Goal: Information Seeking & Learning: Compare options

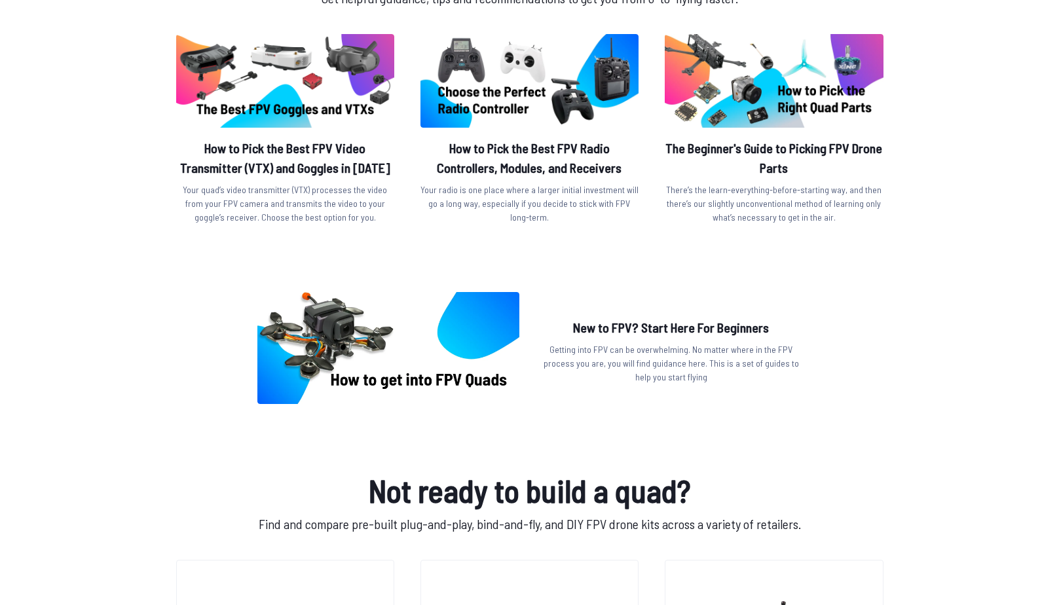
scroll to position [458, 0]
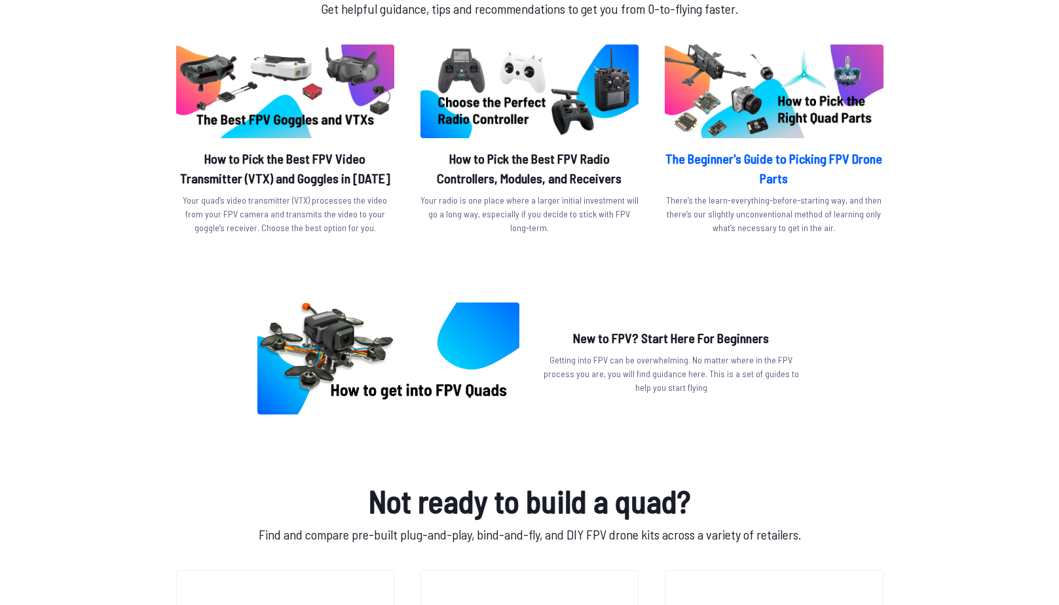
click at [802, 162] on h2 "The Beginner's Guide to Picking FPV Drone Parts" at bounding box center [774, 168] width 218 height 39
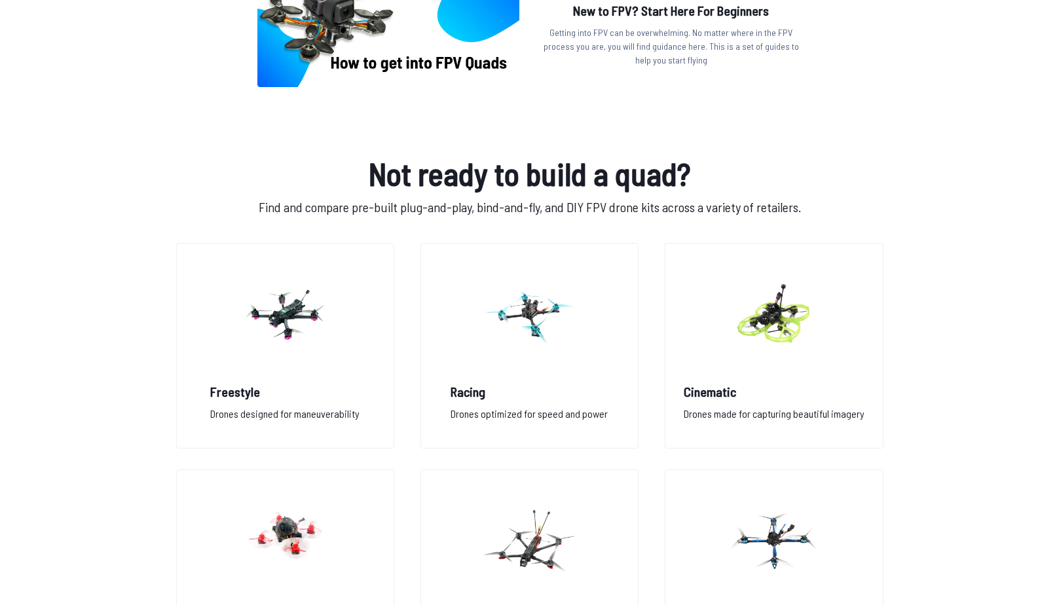
scroll to position [917, 0]
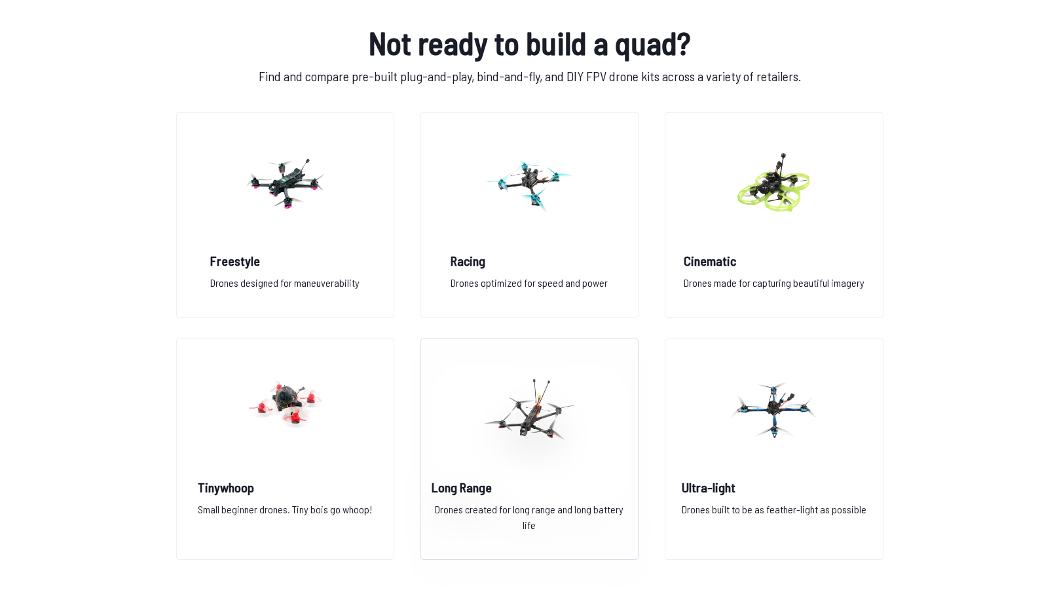
click at [503, 499] on div "Long Range Drones created for long range and long battery life" at bounding box center [529, 510] width 217 height 65
click at [245, 262] on h2 "Freestyle" at bounding box center [284, 260] width 149 height 18
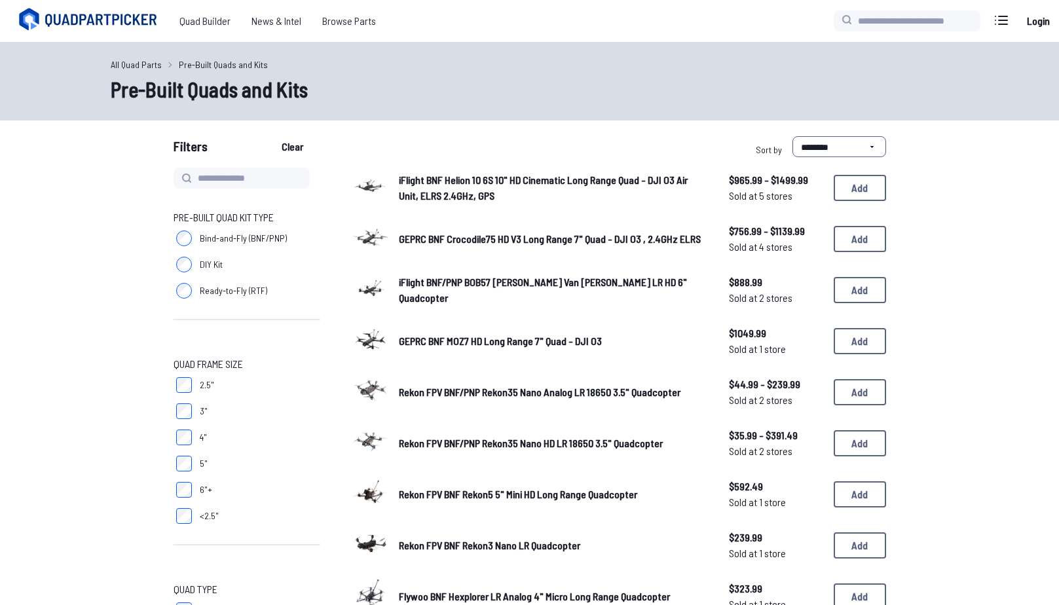
click at [442, 342] on span "GEPRC BNF MOZ7 HD Long Range 7" Quad - DJI O3" at bounding box center [500, 341] width 203 height 12
click at [367, 339] on img at bounding box center [370, 339] width 37 height 37
click at [447, 343] on span "GEPRC BNF MOZ7 HD Long Range 7" Quad - DJI O3" at bounding box center [500, 341] width 203 height 12
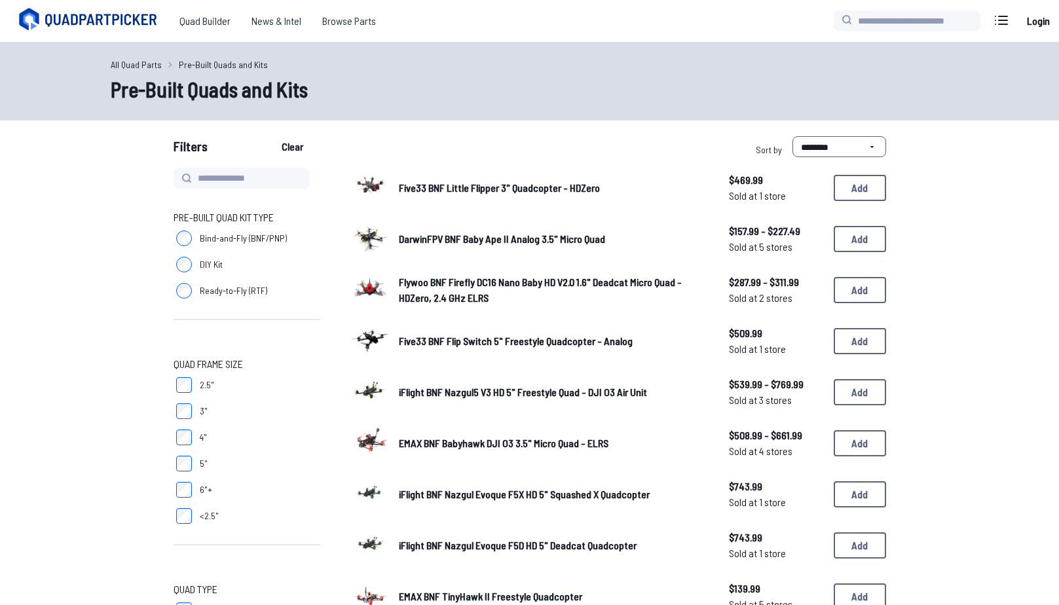
click at [465, 187] on span "Five33 BNF Little Flipper 3" Quadcopter - HDZero" at bounding box center [499, 187] width 201 height 12
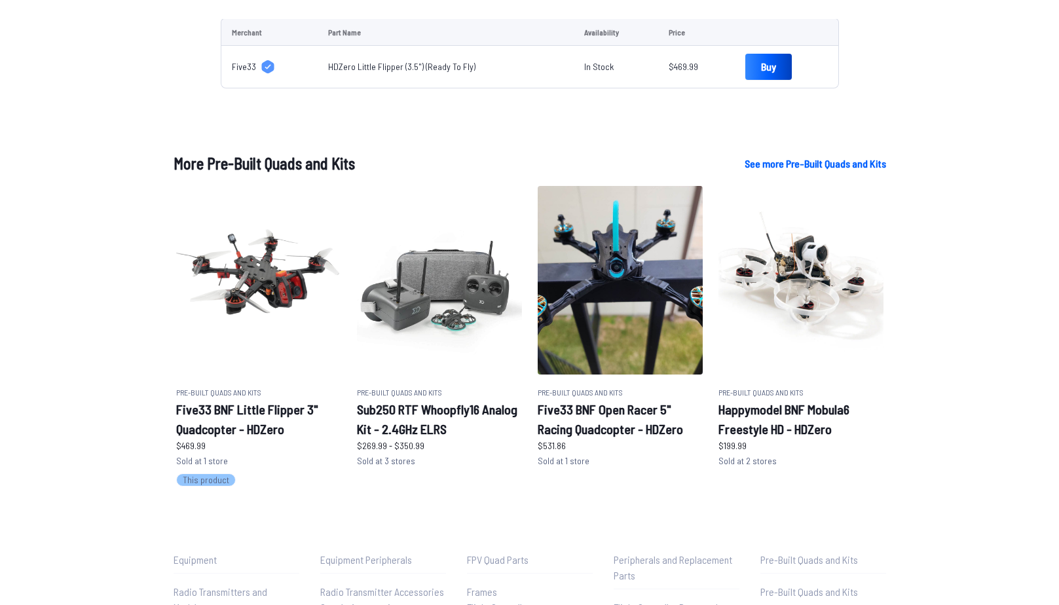
scroll to position [720, 0]
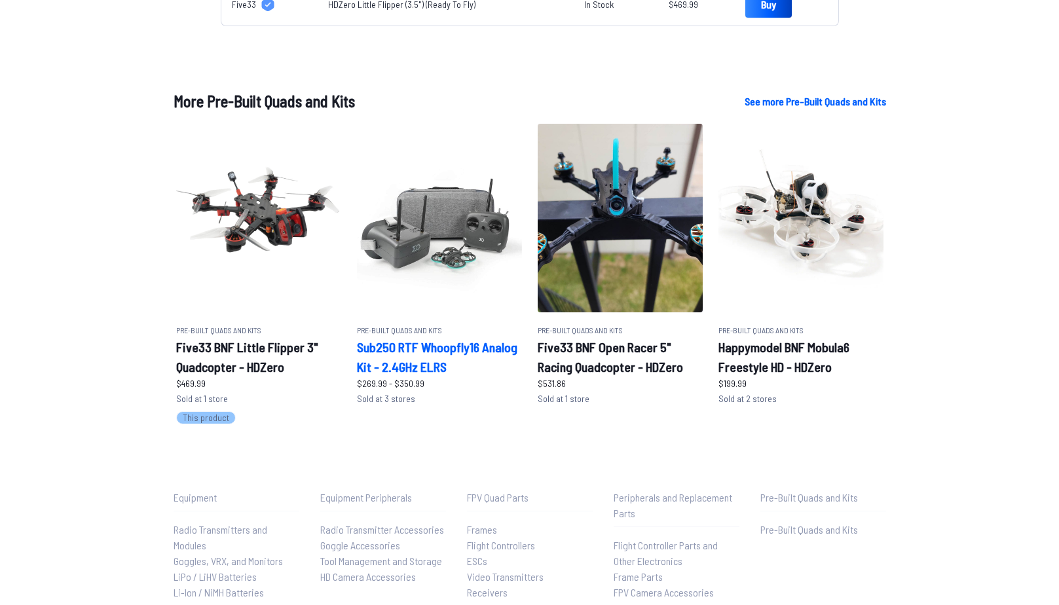
click at [410, 350] on h2 "Sub250 RTF Whoopfly16 Analog Kit - 2.4GHz ELRS" at bounding box center [439, 356] width 165 height 39
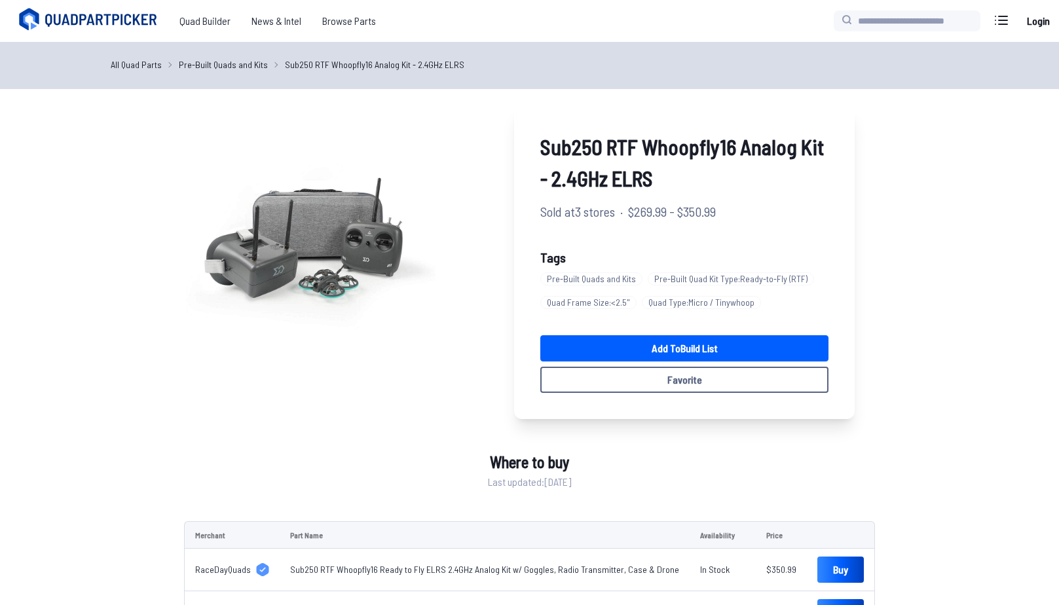
scroll to position [720, 0]
